Goal: Task Accomplishment & Management: Manage account settings

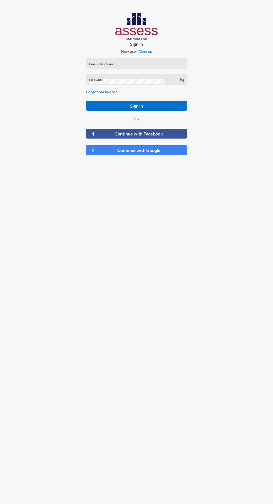
click at [143, 66] on input "Email/User Name" at bounding box center [136, 65] width 95 height 4
type input "[PERSON_NAME][EMAIL_ADDRESS][DOMAIN_NAME]"
click at [86, 101] on button "Sign in" at bounding box center [136, 106] width 101 height 10
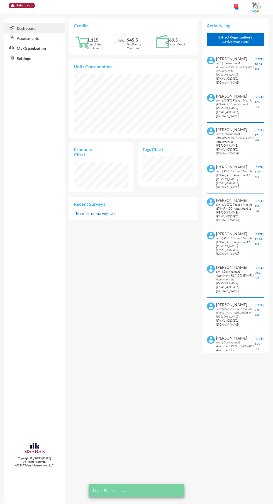
scroll to position [25, 51]
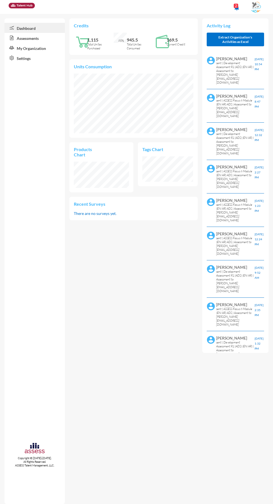
click at [55, 33] on link "Assessments" at bounding box center [34, 38] width 61 height 10
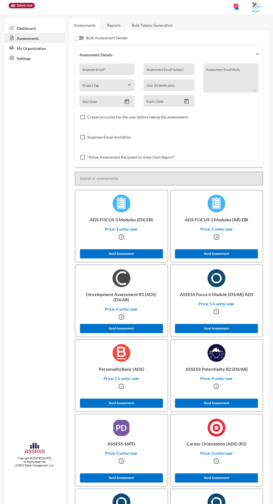
click at [114, 25] on link "Reports" at bounding box center [114, 25] width 23 height 14
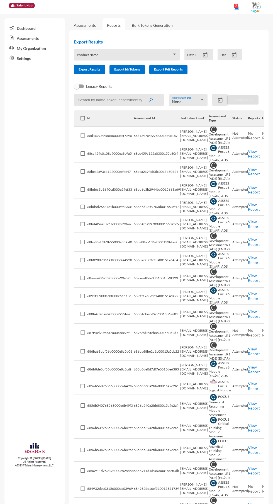
scroll to position [0, 44]
